Goal: Task Accomplishment & Management: Use online tool/utility

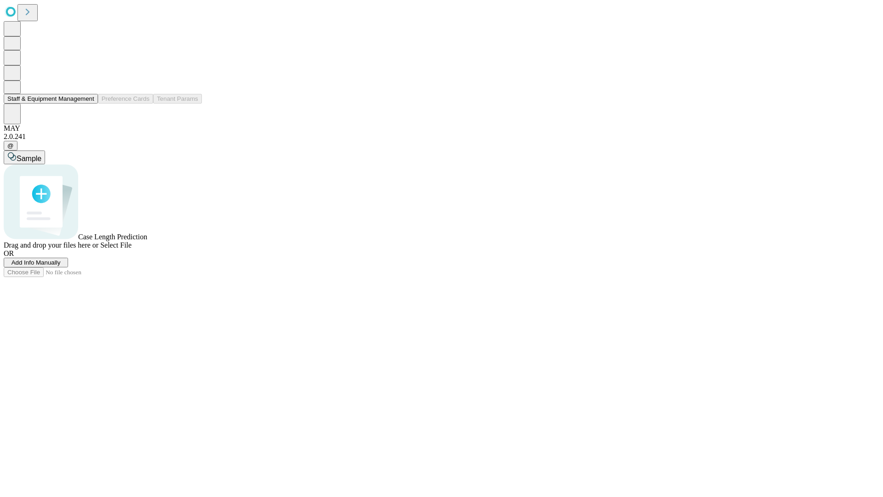
click at [88, 103] on button "Staff & Equipment Management" at bounding box center [51, 99] width 94 height 10
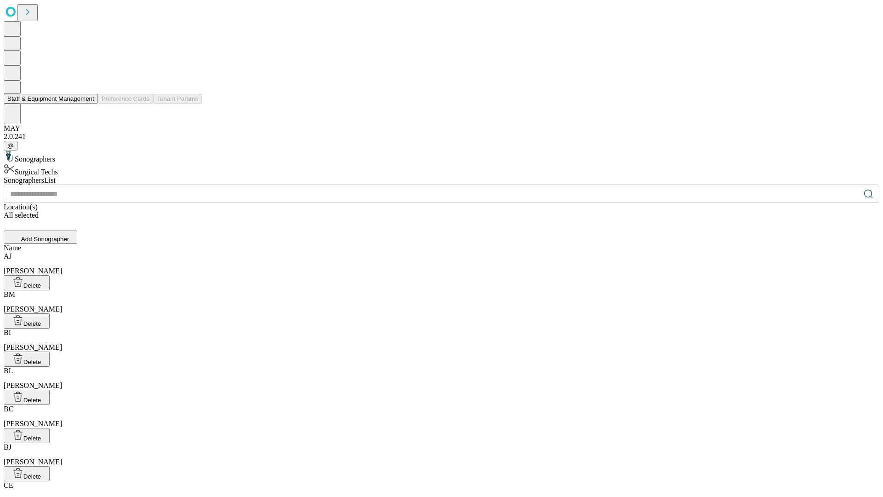
click at [88, 103] on button "Staff & Equipment Management" at bounding box center [51, 99] width 94 height 10
